Goal: Navigation & Orientation: Find specific page/section

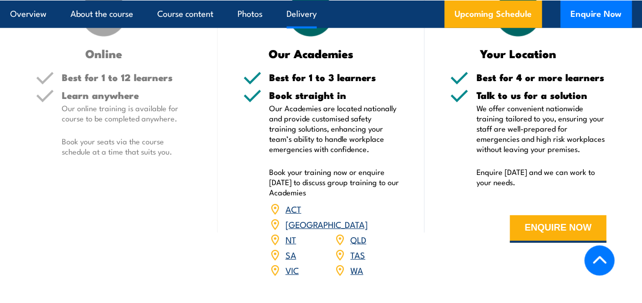
scroll to position [1480, 0]
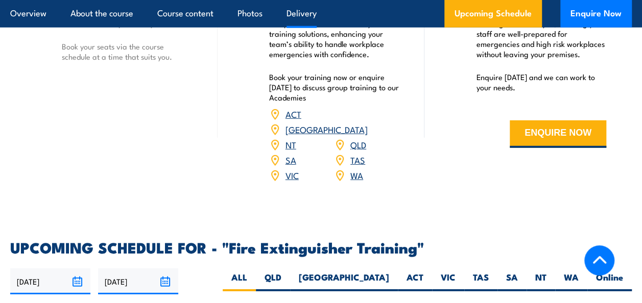
click at [293, 173] on link "VIC" at bounding box center [291, 175] width 13 height 12
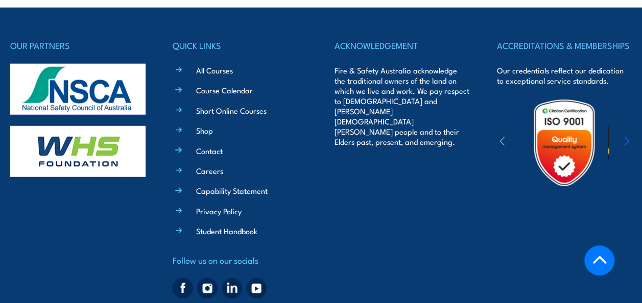
scroll to position [3222, 0]
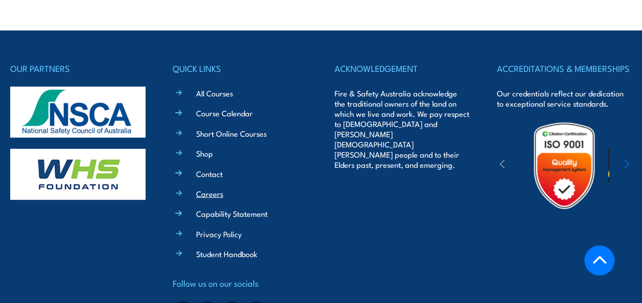
click at [201, 193] on link "Careers" at bounding box center [209, 193] width 27 height 11
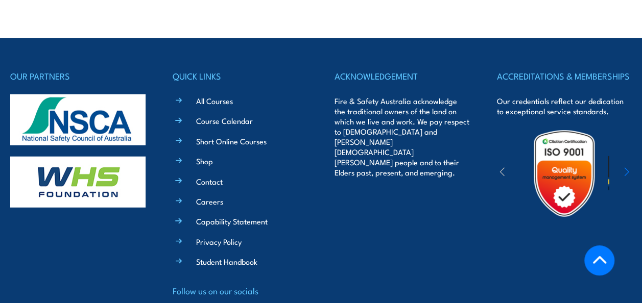
scroll to position [3222, 0]
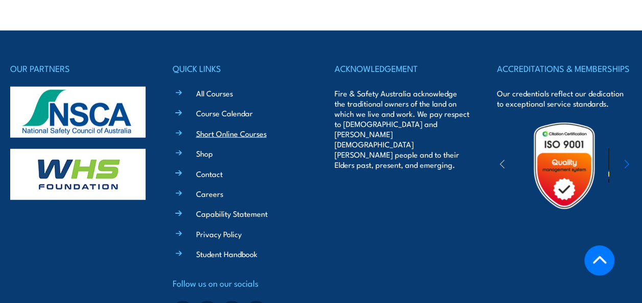
click at [212, 128] on link "Short Online Courses" at bounding box center [231, 133] width 70 height 11
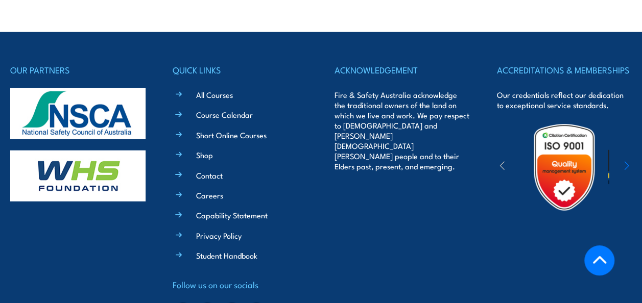
scroll to position [3222, 0]
